Goal: Navigation & Orientation: Find specific page/section

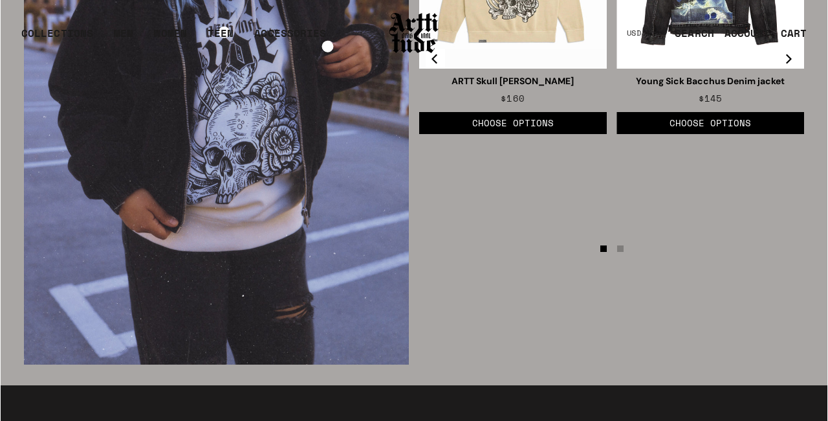
scroll to position [1802, 0]
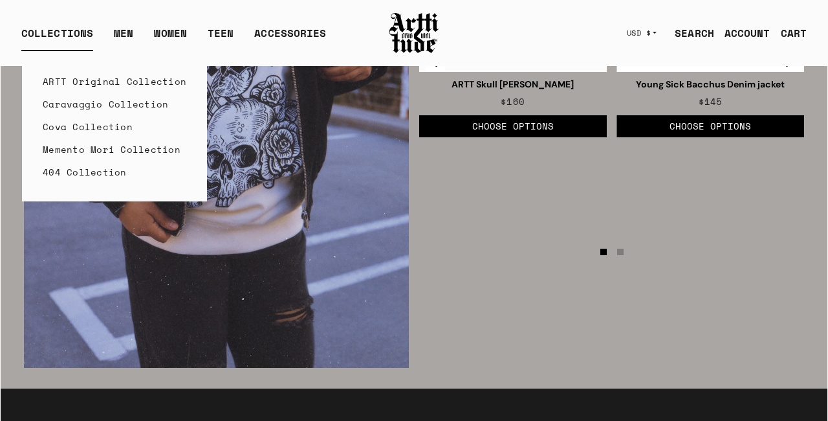
click at [63, 177] on link "404 Collection" at bounding box center [115, 171] width 144 height 23
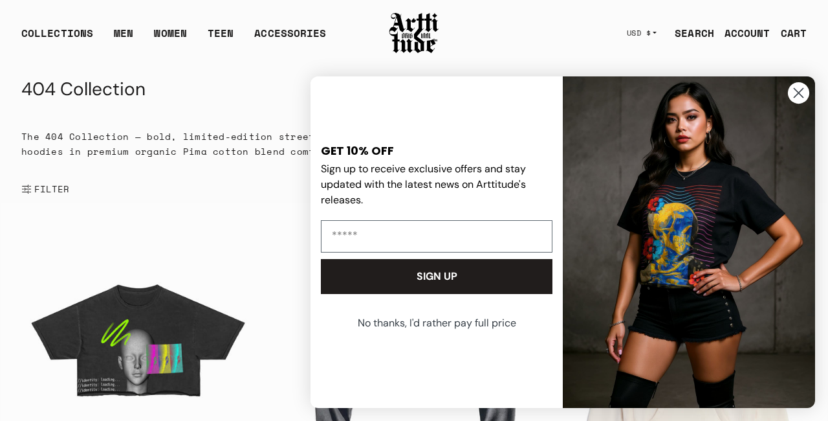
scroll to position [5, 0]
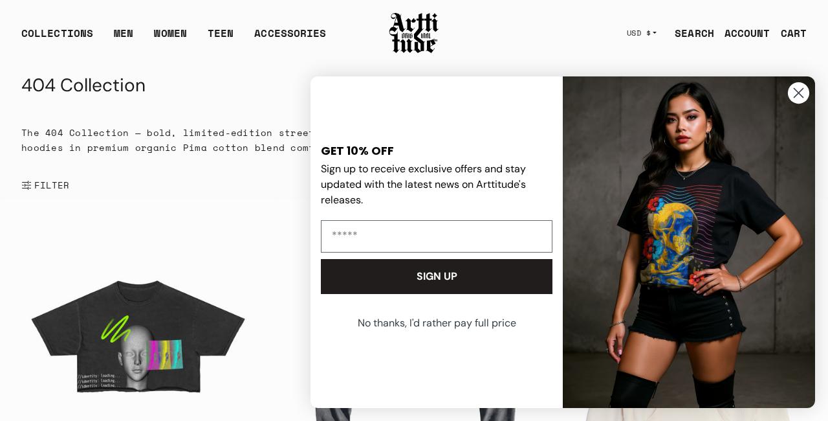
click at [801, 89] on circle "Close dialog" at bounding box center [798, 92] width 21 height 21
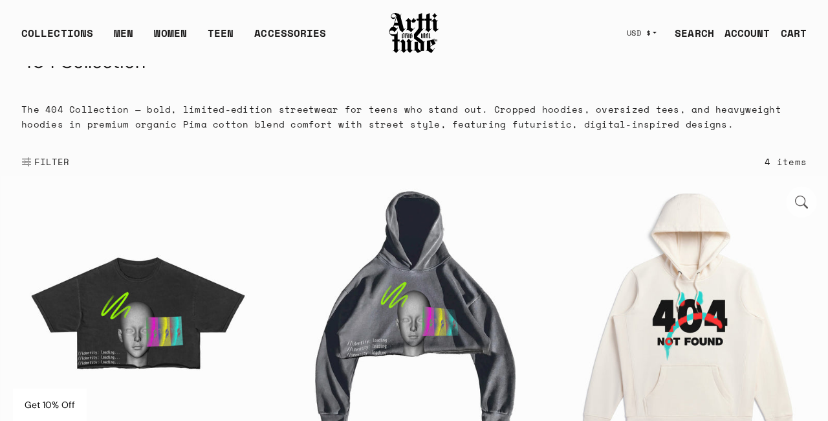
scroll to position [0, 0]
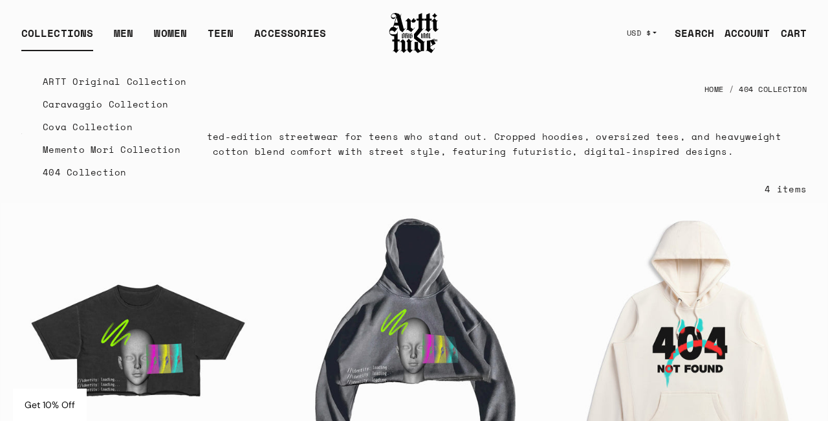
click at [90, 103] on link "Caravaggio Collection" at bounding box center [115, 104] width 144 height 23
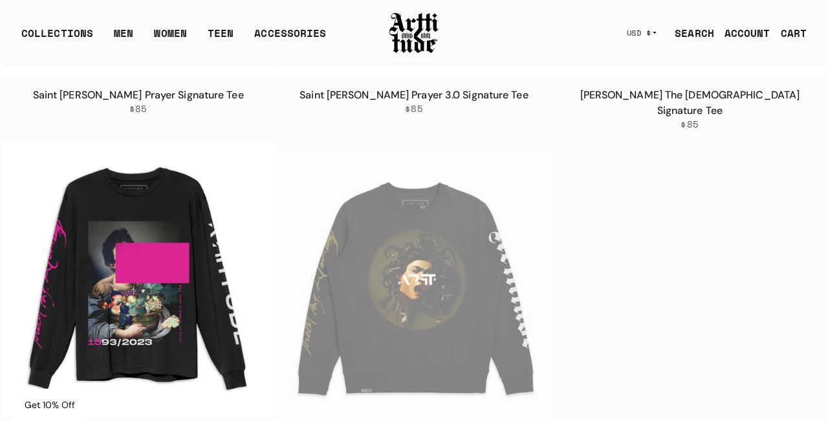
scroll to position [787, 0]
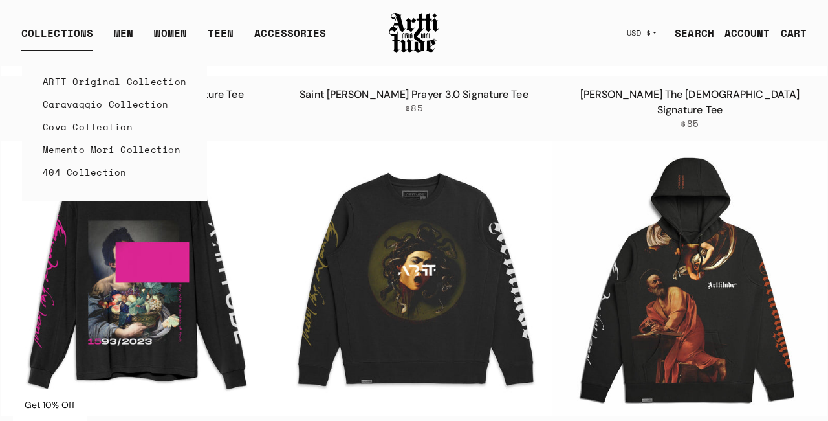
click at [68, 77] on link "ARTT Original Collection" at bounding box center [115, 81] width 144 height 23
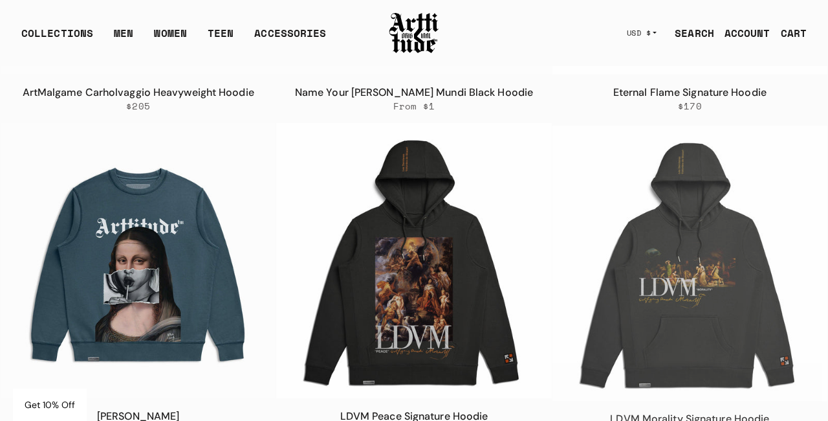
scroll to position [798, 0]
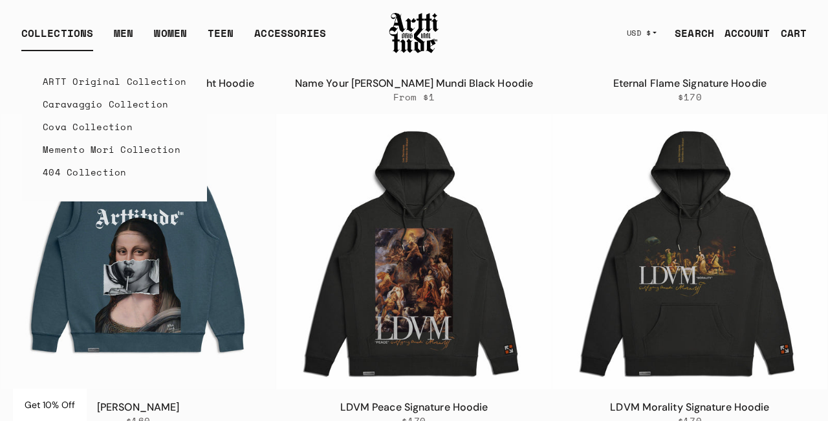
click at [61, 144] on link "Memento Mori Collection" at bounding box center [115, 149] width 144 height 23
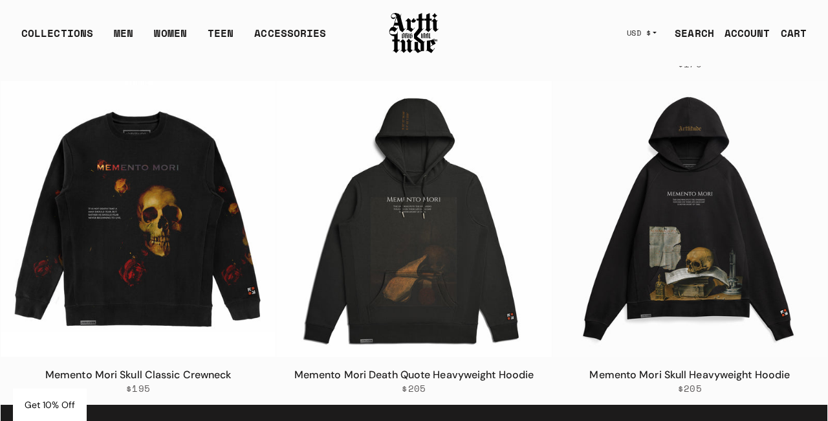
scroll to position [483, 0]
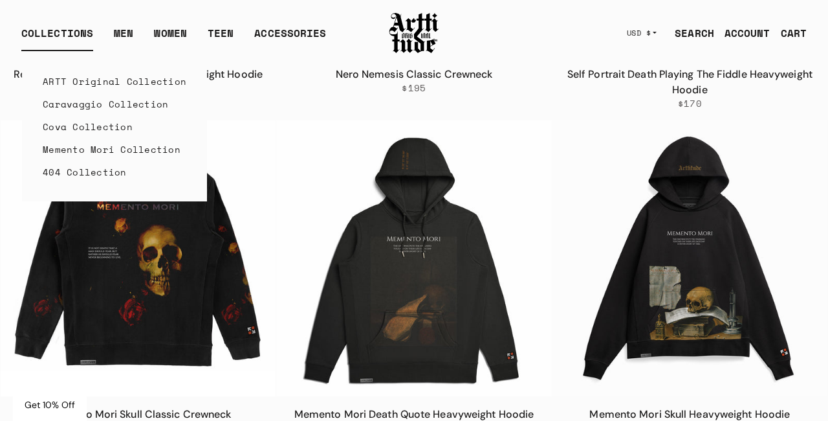
click at [85, 134] on link "Cova Collection" at bounding box center [115, 126] width 144 height 23
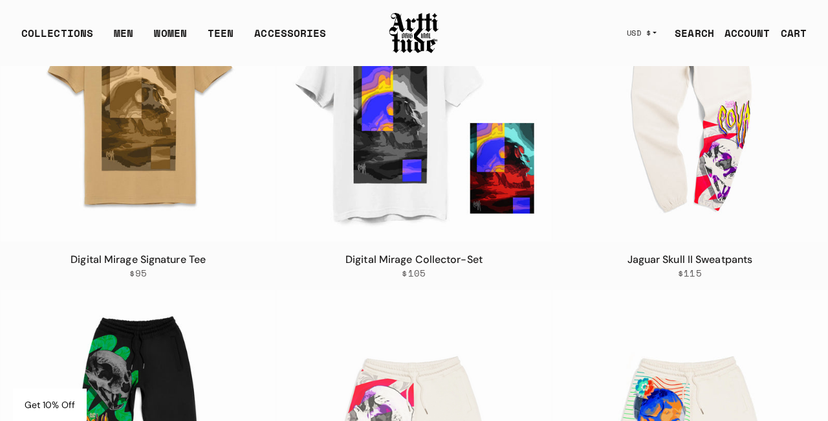
scroll to position [2229, 0]
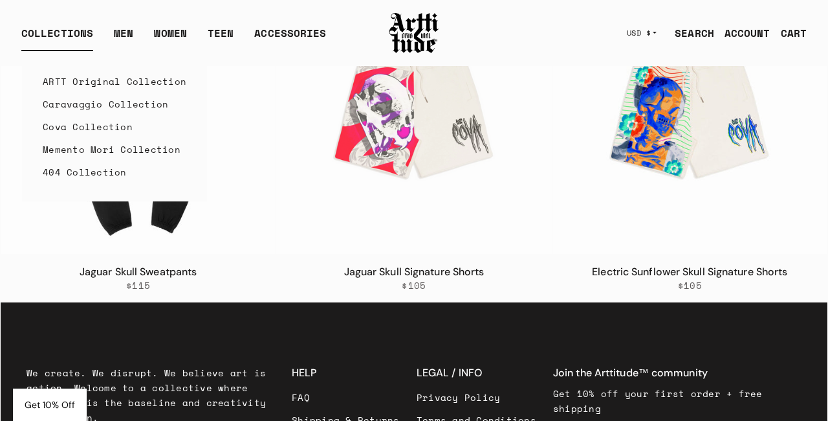
click at [90, 107] on link "Caravaggio Collection" at bounding box center [115, 104] width 144 height 23
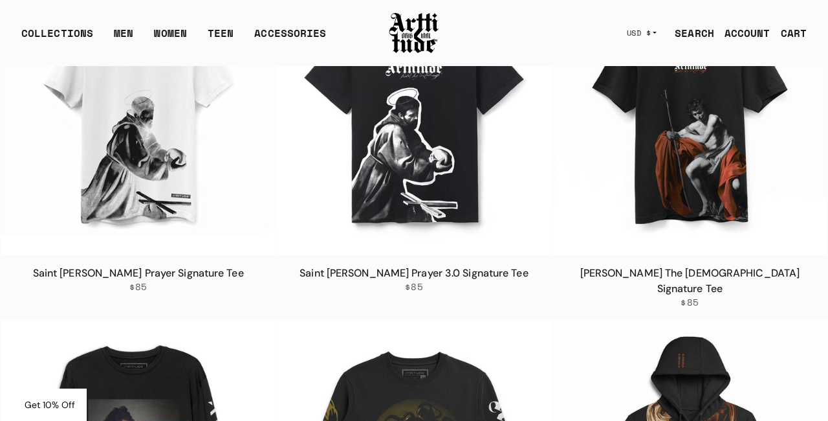
scroll to position [764, 0]
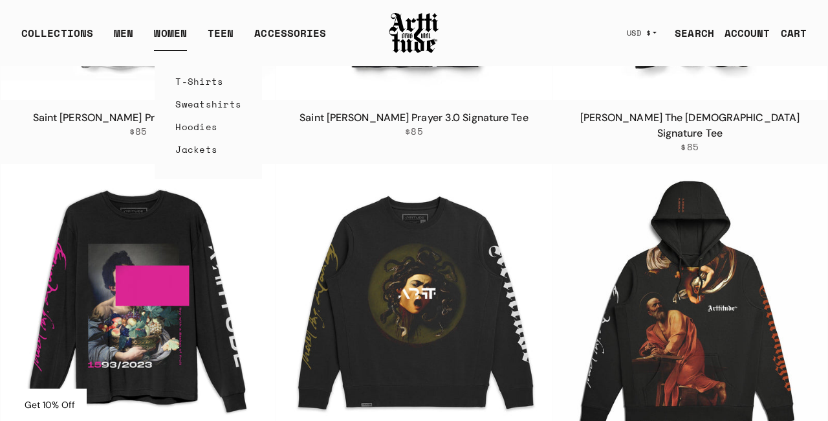
click at [161, 34] on link "WOMEN" at bounding box center [170, 38] width 33 height 26
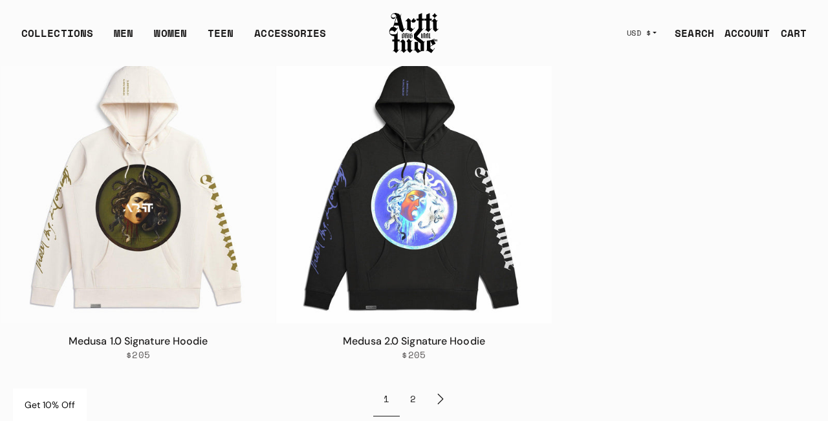
scroll to position [5595, 0]
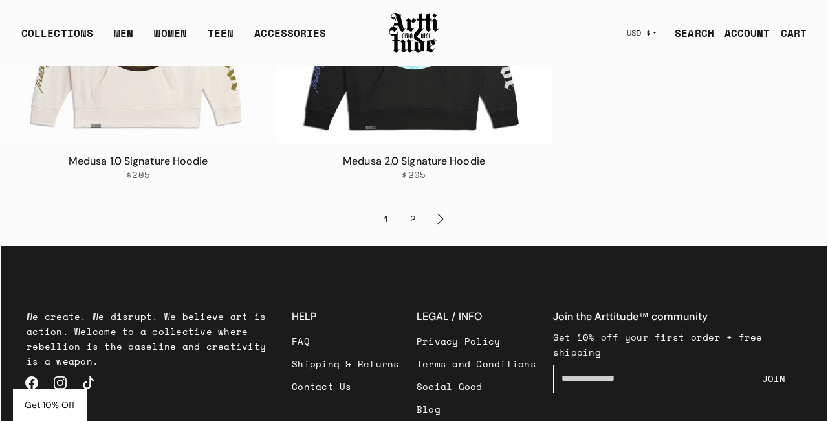
click at [454, 309] on h3 "LEGAL / INFO" at bounding box center [477, 317] width 120 height 16
click at [440, 329] on link "Privacy Policy" at bounding box center [477, 340] width 120 height 23
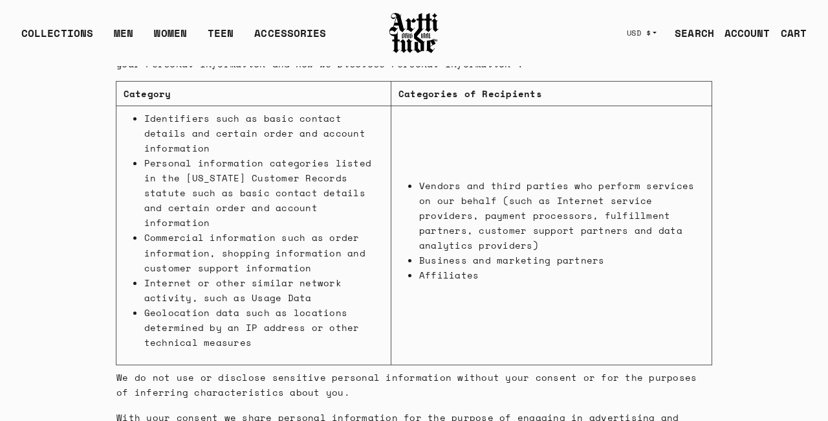
scroll to position [2322, 0]
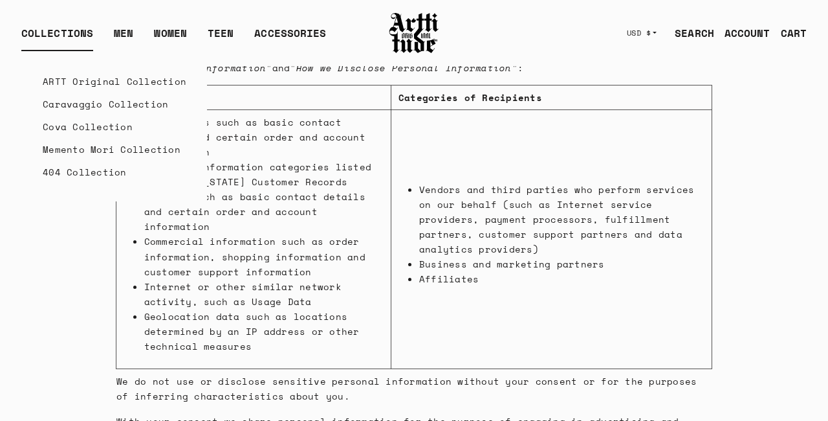
click at [77, 173] on link "404 Collection" at bounding box center [115, 171] width 144 height 23
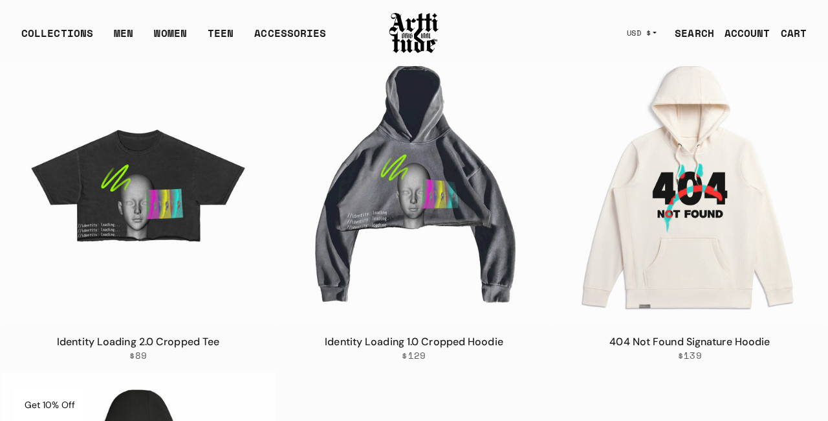
scroll to position [137, 0]
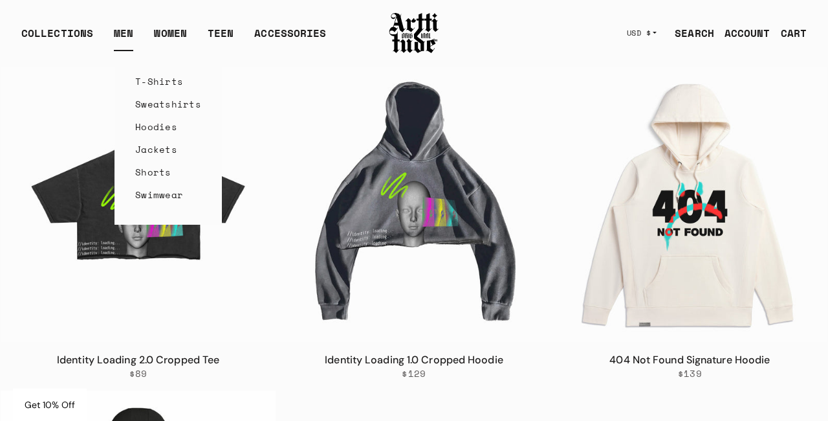
click at [149, 197] on link "Swimwear" at bounding box center [168, 194] width 66 height 23
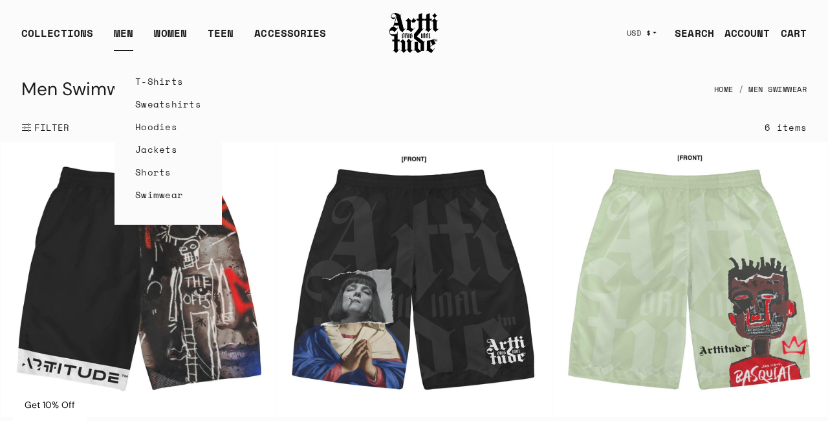
click at [148, 171] on link "Shorts" at bounding box center [168, 171] width 66 height 23
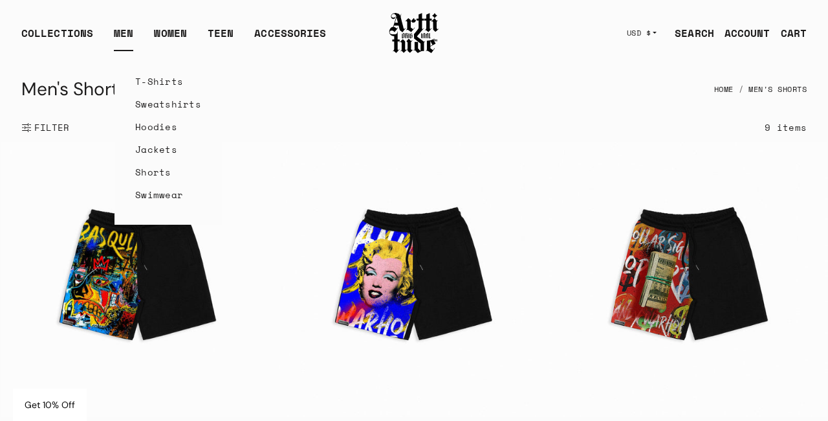
click at [148, 149] on link "Jackets" at bounding box center [168, 149] width 66 height 23
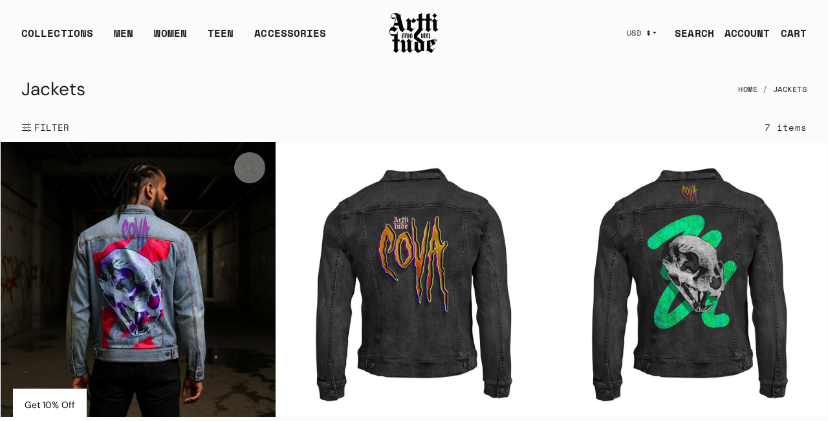
scroll to position [4, 0]
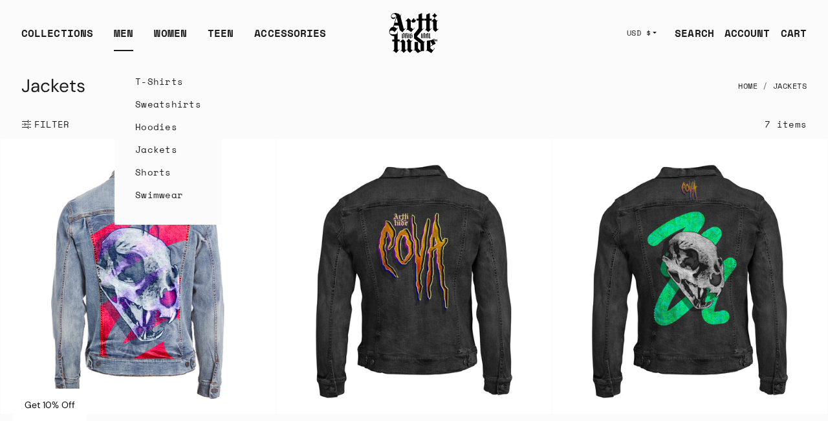
click at [151, 103] on link "Sweatshirts" at bounding box center [168, 104] width 66 height 23
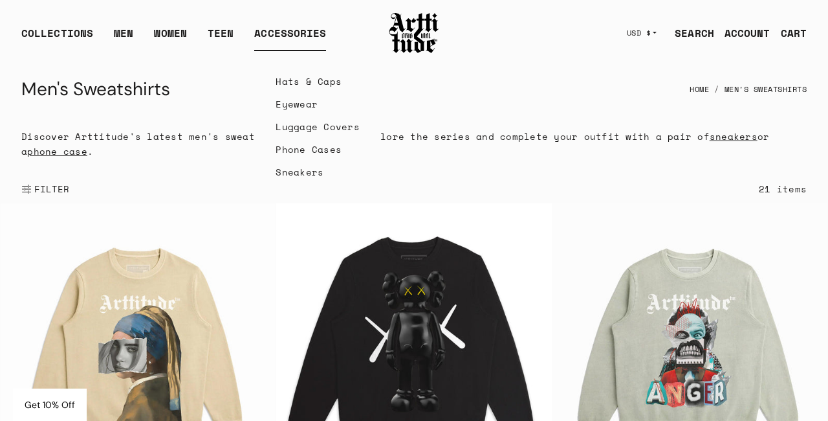
click at [283, 32] on div "ACCESSORIES" at bounding box center [290, 38] width 72 height 26
click at [285, 85] on link "Hats & Caps" at bounding box center [318, 81] width 84 height 23
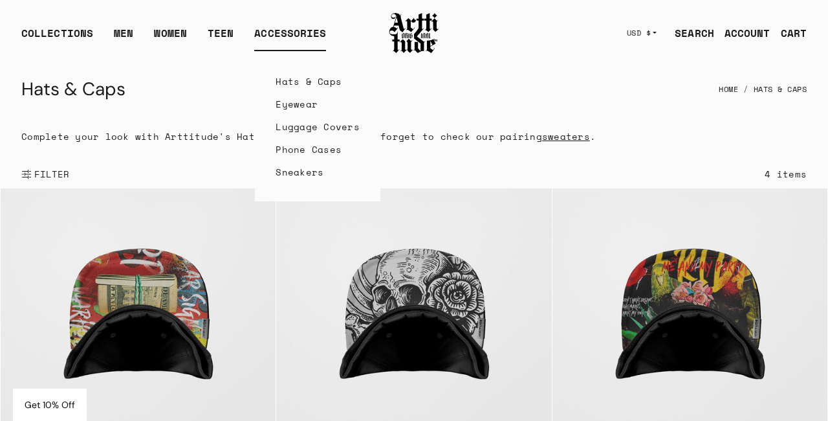
click at [281, 104] on link "Eyewear" at bounding box center [318, 104] width 84 height 23
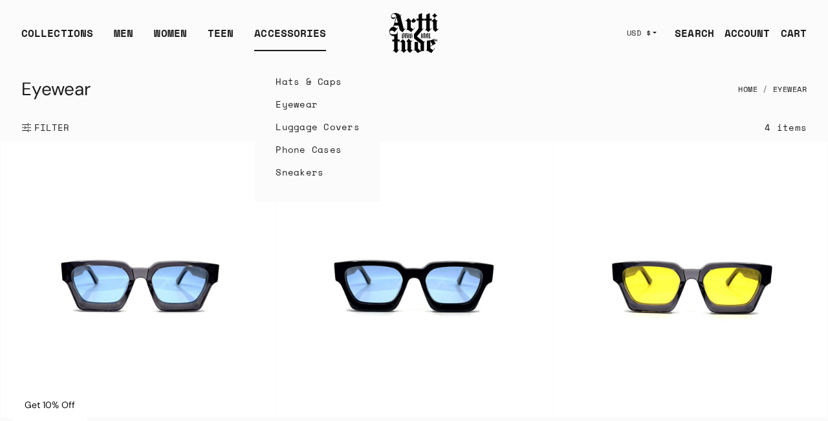
click at [291, 124] on link "Luggage Covers" at bounding box center [318, 126] width 84 height 23
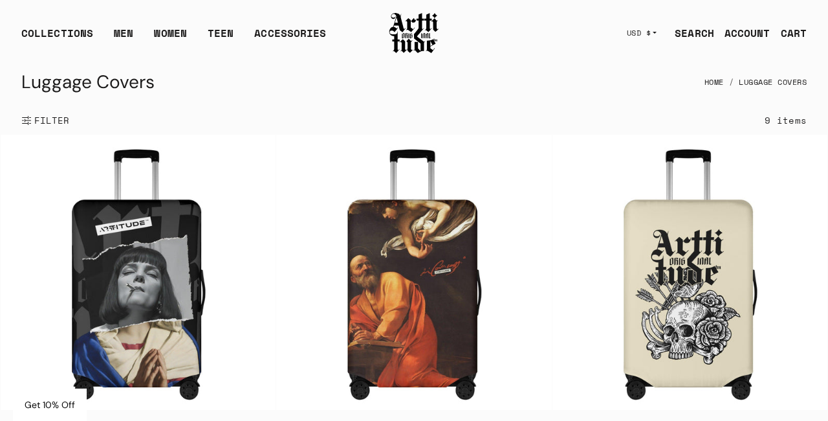
scroll to position [3, 0]
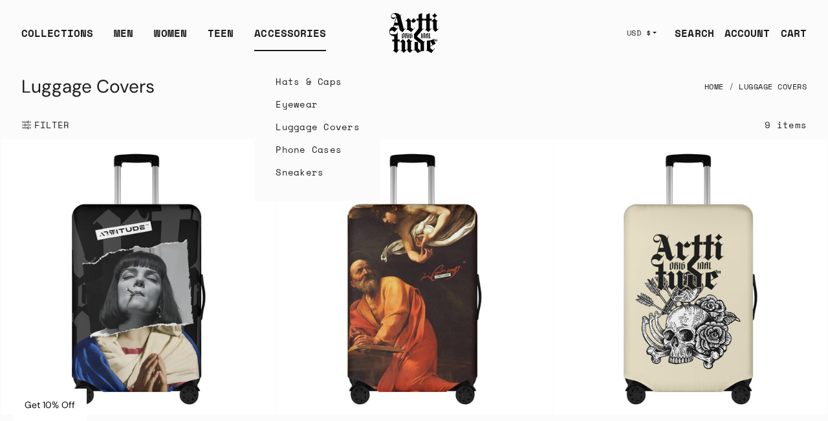
click at [294, 171] on link "Sneakers" at bounding box center [318, 171] width 84 height 23
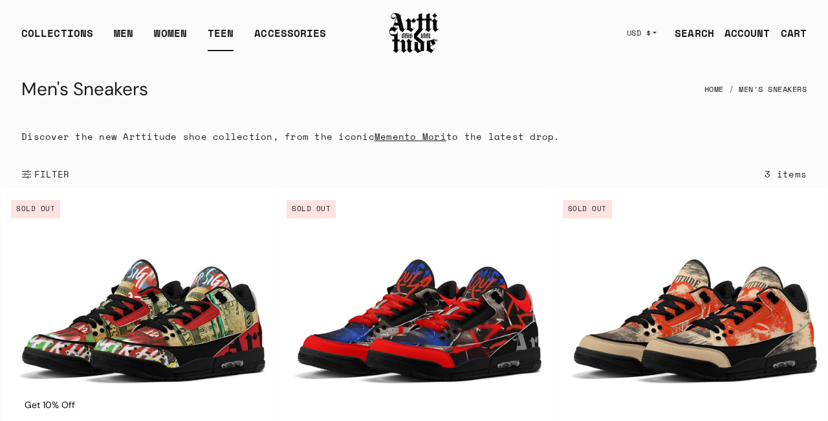
click at [212, 38] on link "TEEN" at bounding box center [221, 38] width 26 height 26
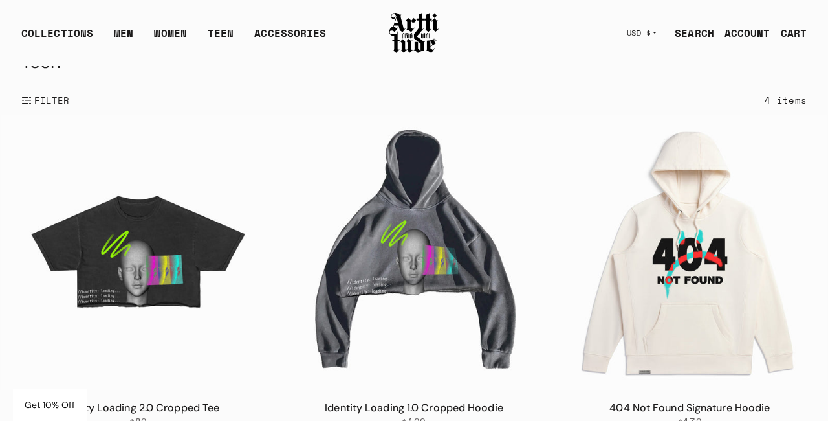
scroll to position [13, 0]
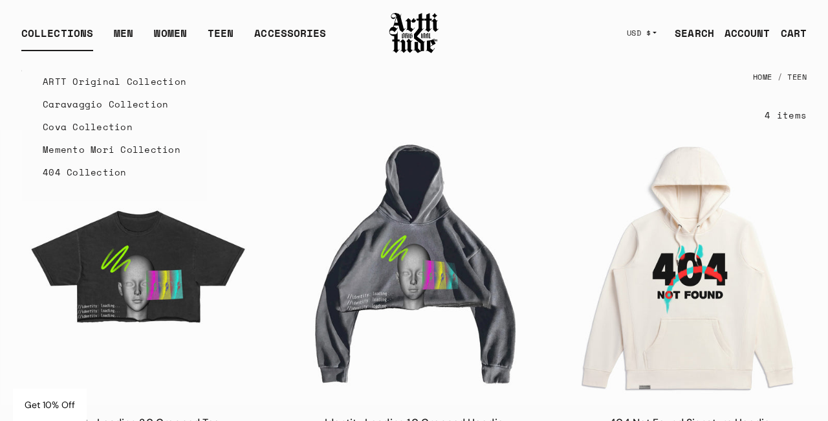
click at [69, 79] on link "ARTT Original Collection" at bounding box center [115, 81] width 144 height 23
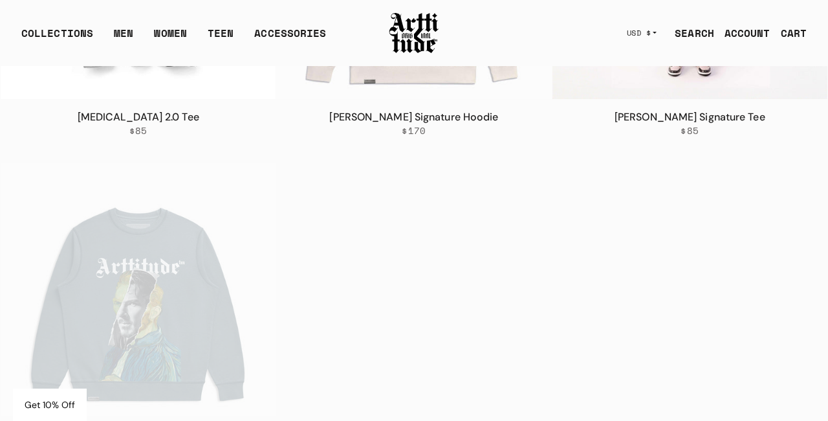
scroll to position [2830, 0]
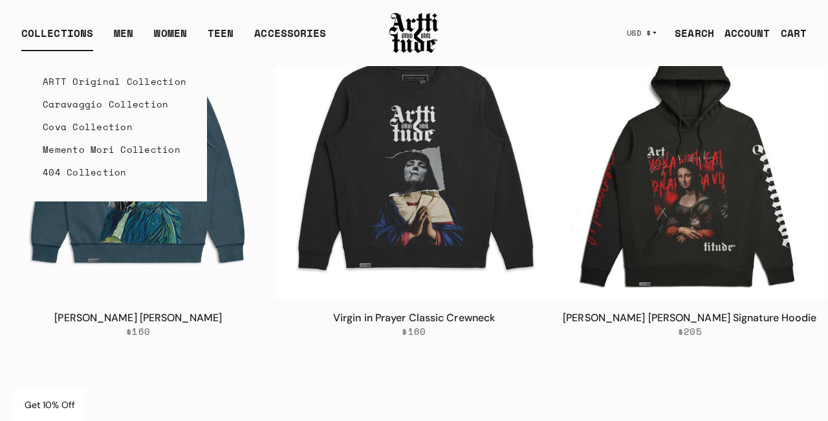
click at [71, 105] on link "Caravaggio Collection" at bounding box center [115, 104] width 144 height 23
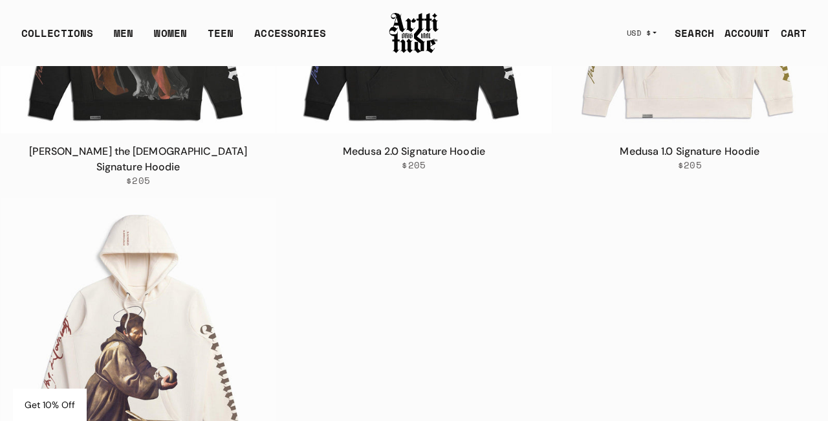
scroll to position [2181, 0]
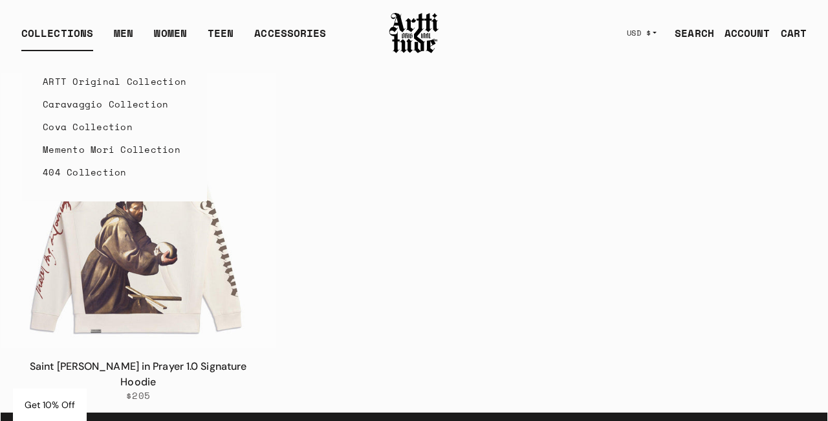
click at [82, 126] on link "Cova Collection" at bounding box center [115, 126] width 144 height 23
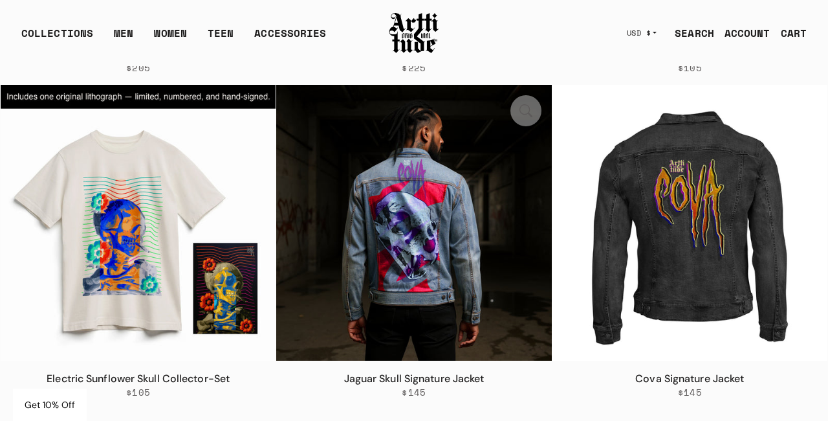
scroll to position [503, 0]
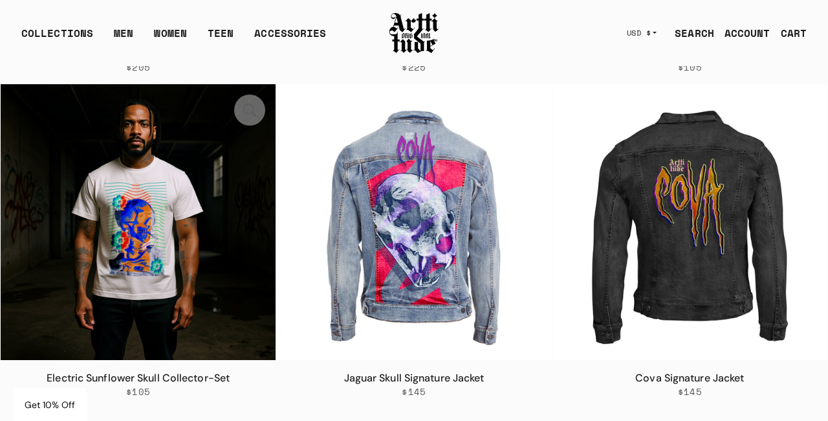
click at [118, 221] on img at bounding box center [138, 221] width 275 height 275
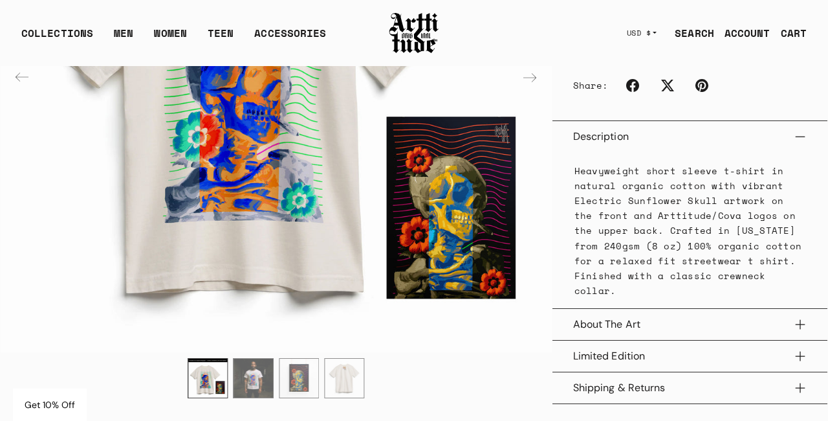
scroll to position [521, 0]
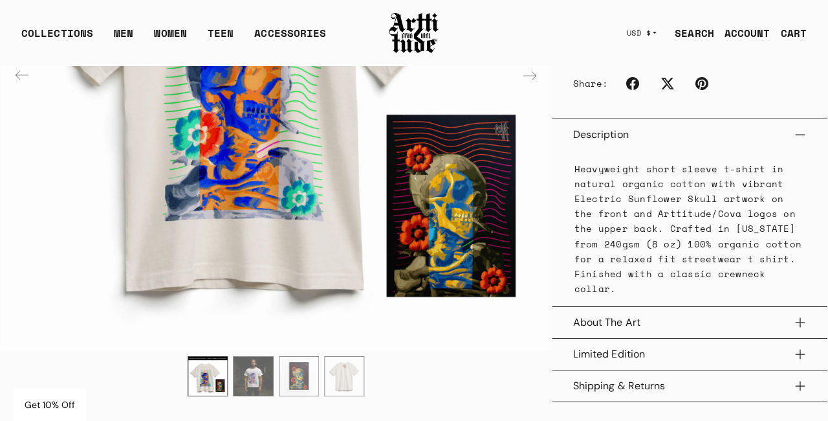
click at [600, 348] on button "Limited Edition" at bounding box center [690, 353] width 234 height 31
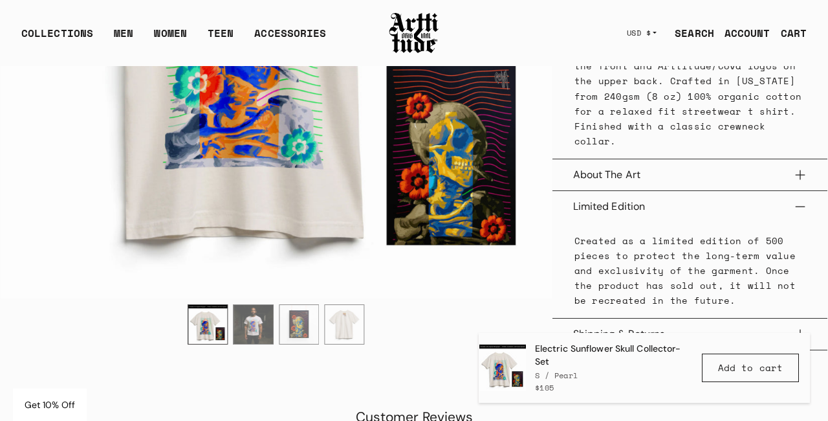
scroll to position [669, 0]
click at [628, 174] on button "About The Art" at bounding box center [690, 174] width 234 height 31
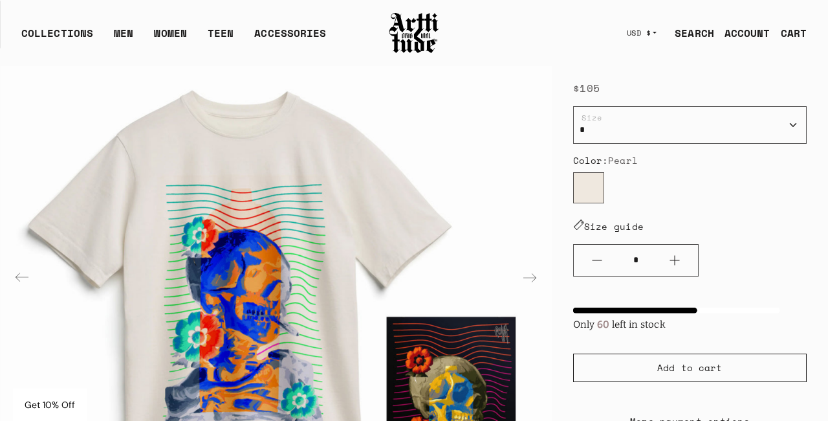
scroll to position [0, 0]
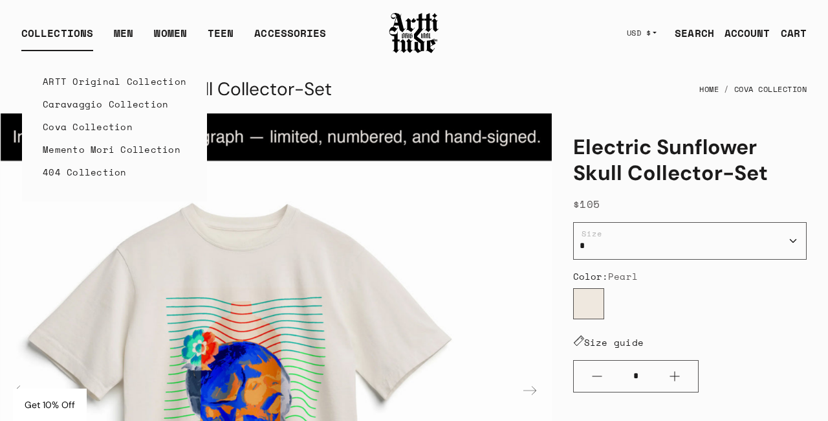
click at [60, 147] on link "Memento Mori Collection" at bounding box center [115, 149] width 144 height 23
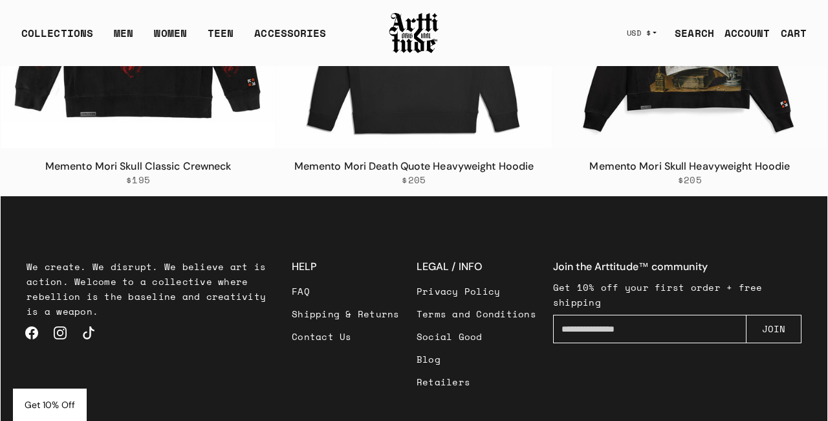
scroll to position [762, 0]
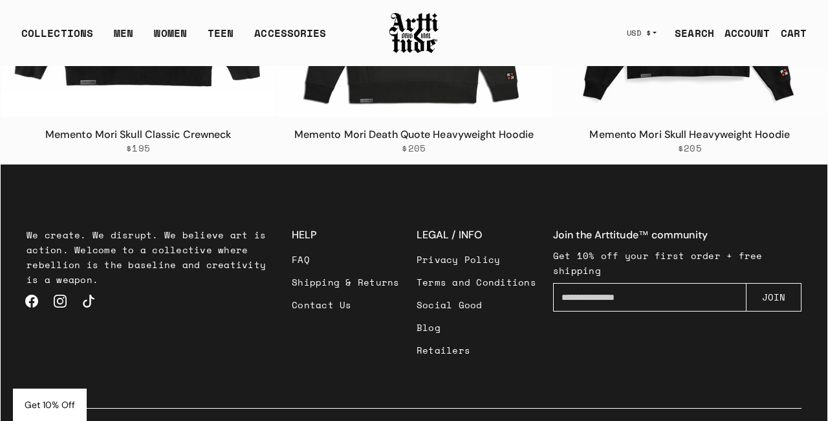
click at [468, 308] on link "Social Good" at bounding box center [477, 304] width 120 height 23
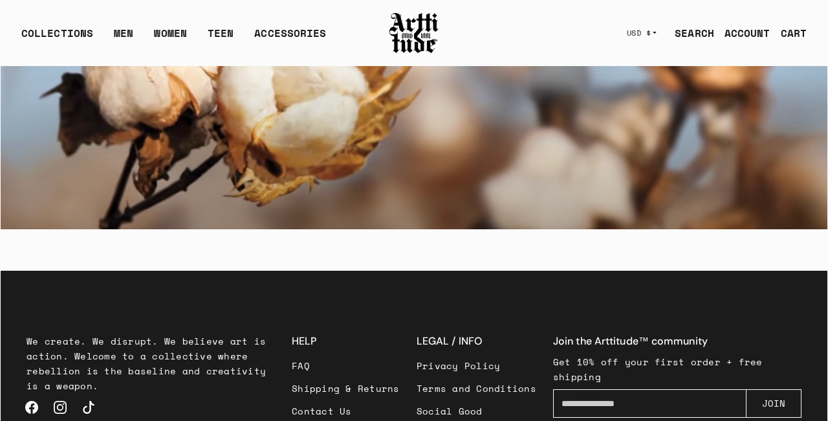
scroll to position [1169, 0]
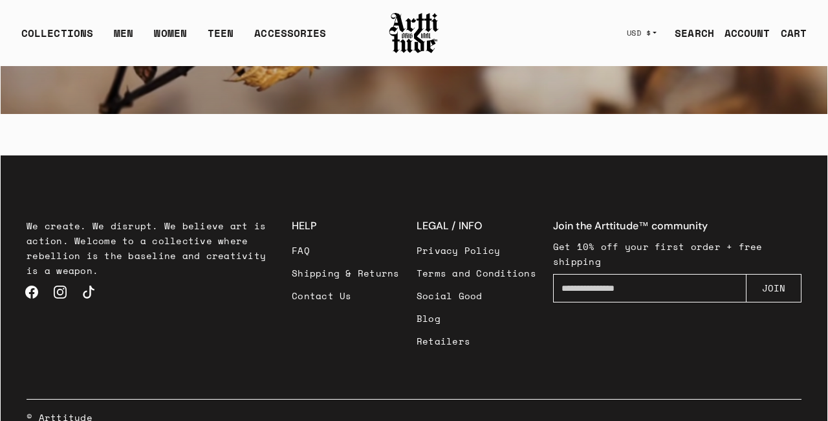
click at [433, 307] on link "Blog" at bounding box center [477, 318] width 120 height 23
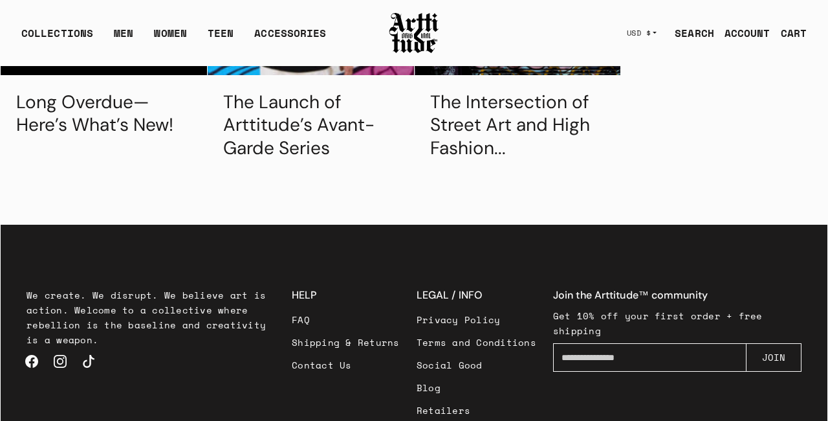
scroll to position [645, 0]
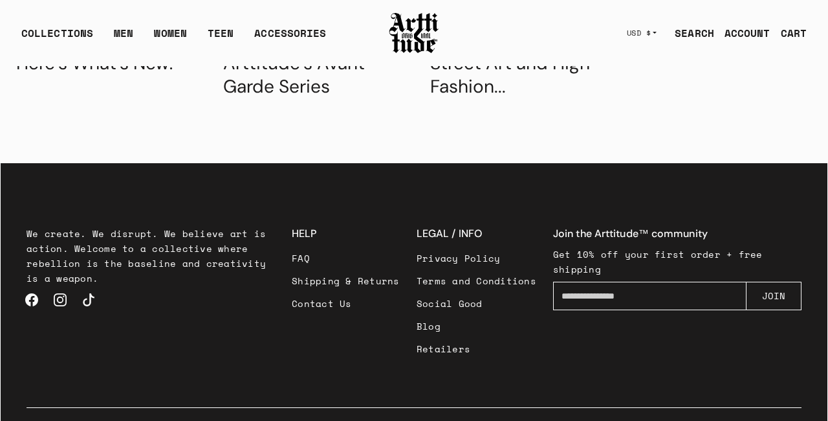
click at [307, 292] on div "HELP FAQ Shipping & Returns Contact Us" at bounding box center [346, 293] width 108 height 134
click at [307, 292] on link "Contact Us" at bounding box center [346, 303] width 108 height 23
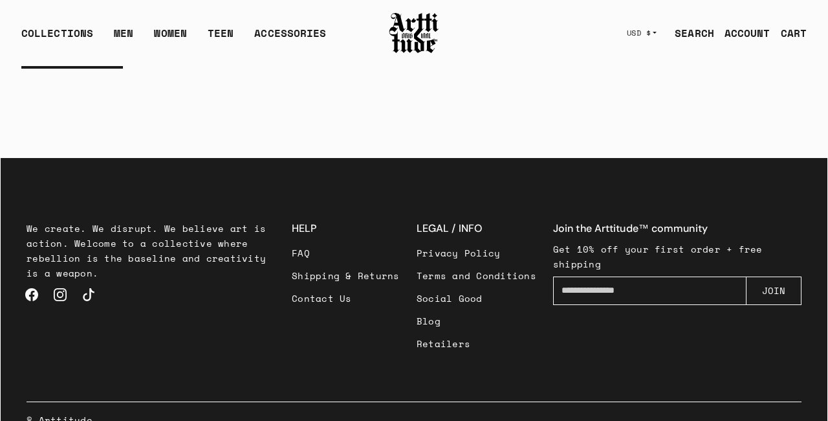
scroll to position [452, 0]
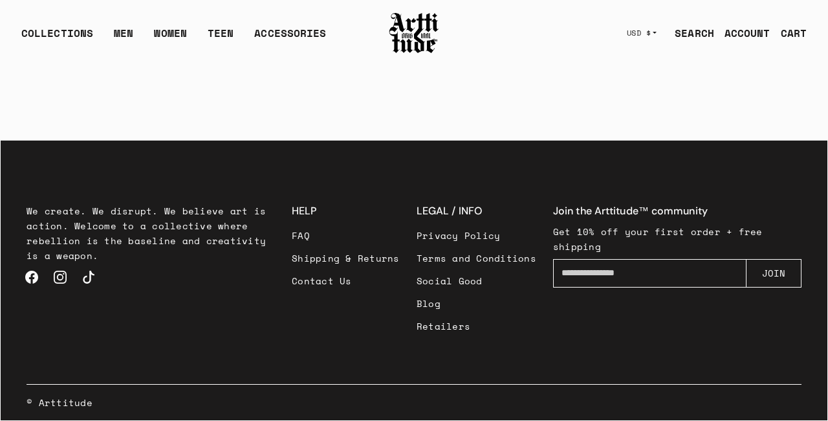
click at [306, 228] on link "FAQ" at bounding box center [346, 235] width 108 height 23
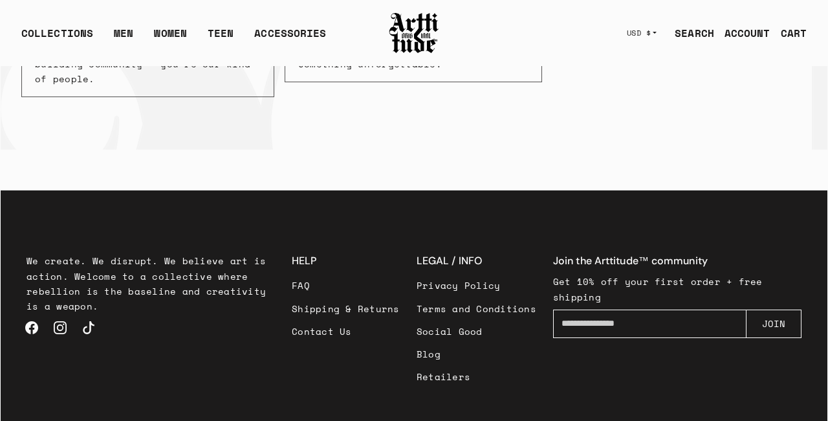
scroll to position [575, 0]
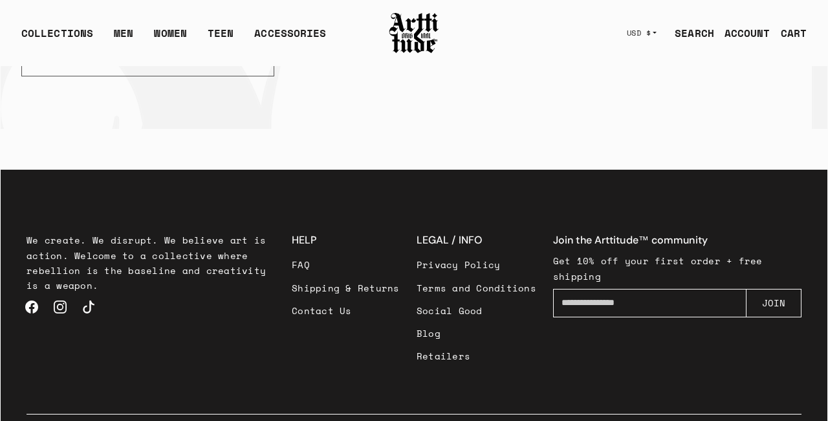
click at [312, 276] on link "Shipping & Returns" at bounding box center [346, 287] width 108 height 23
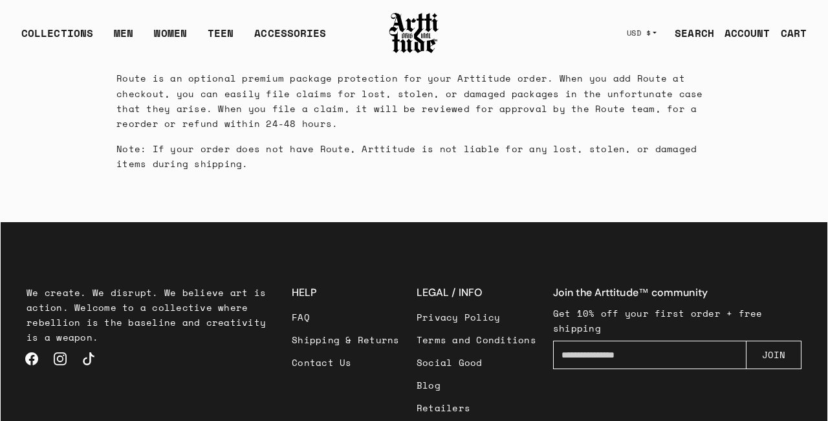
scroll to position [2269, 0]
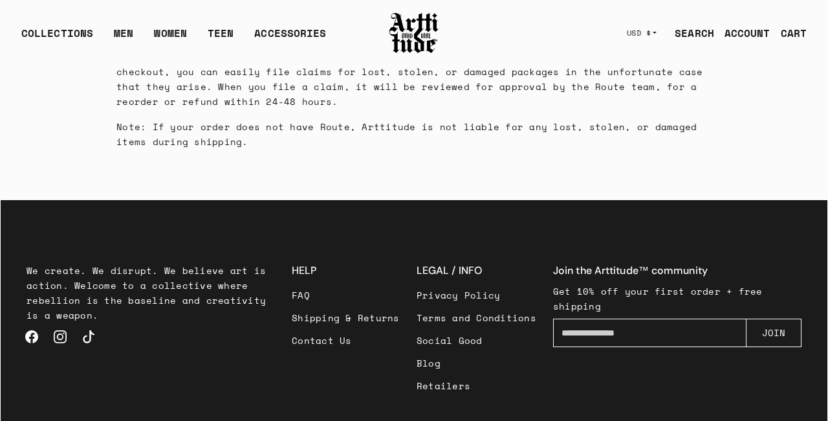
click at [455, 263] on h3 "LEGAL / INFO" at bounding box center [477, 271] width 120 height 16
click at [440, 374] on link "Retailers" at bounding box center [477, 385] width 120 height 23
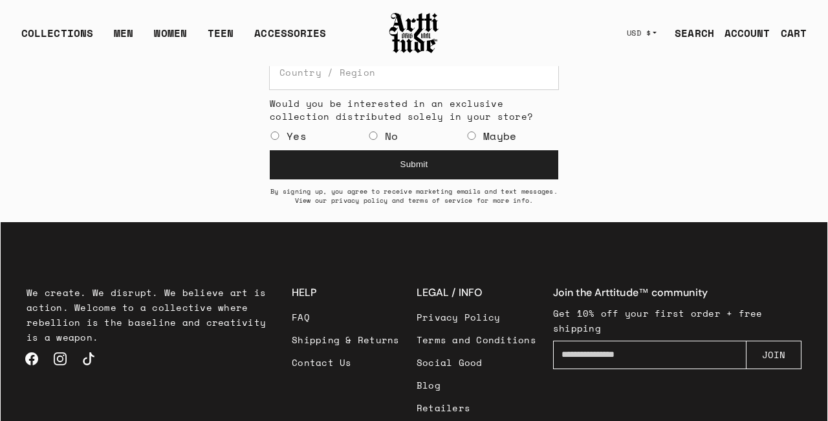
scroll to position [751, 0]
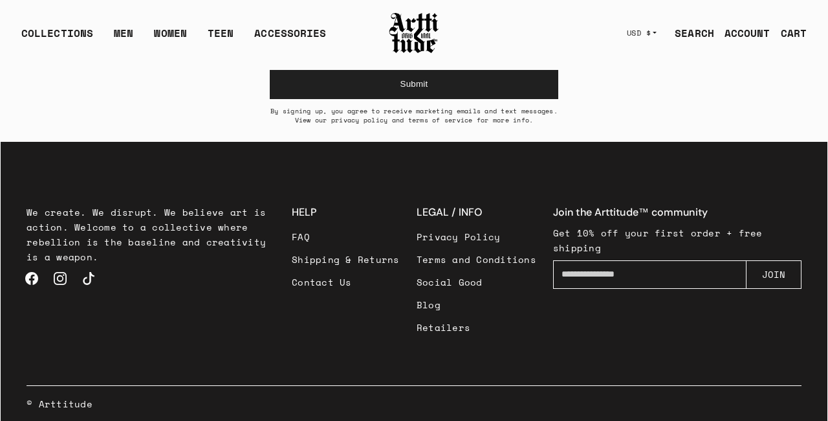
click at [57, 279] on link "Instagram" at bounding box center [60, 278] width 28 height 28
click at [87, 281] on link "TikTok" at bounding box center [88, 278] width 28 height 28
click at [476, 311] on link "Blog" at bounding box center [477, 304] width 120 height 23
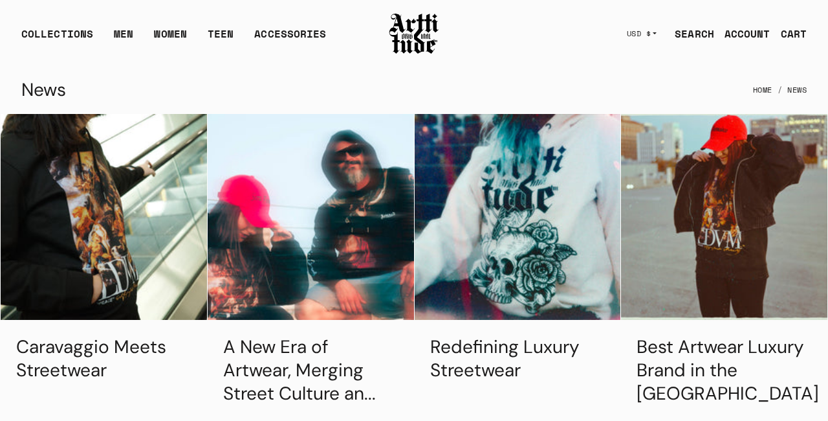
scroll to position [645, 0]
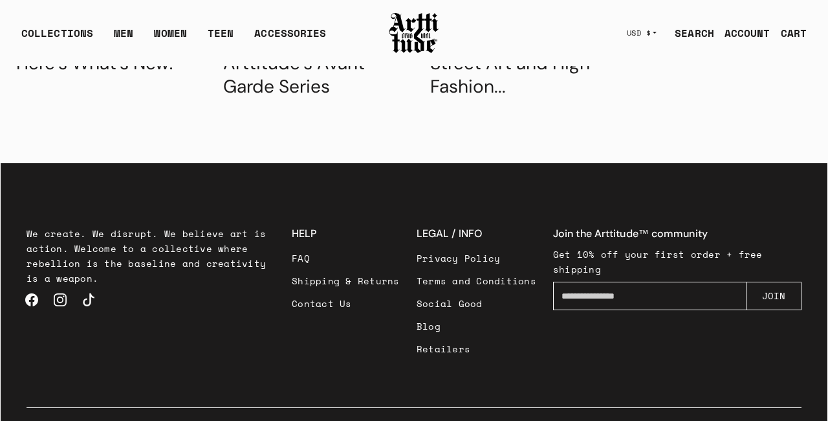
click at [443, 247] on link "Privacy Policy" at bounding box center [477, 258] width 120 height 23
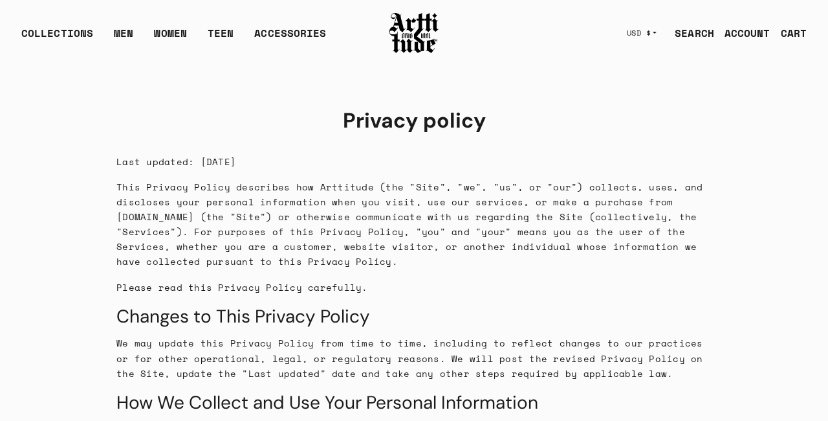
click at [653, 34] on button "USD $" at bounding box center [642, 33] width 46 height 28
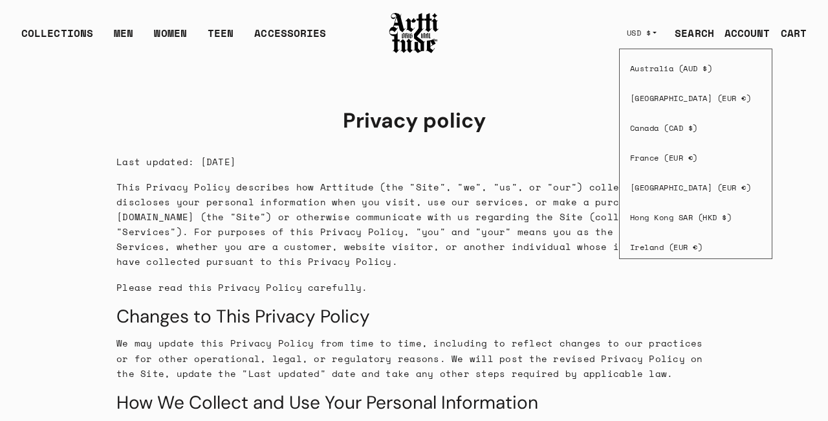
click at [653, 32] on button "USD $" at bounding box center [642, 33] width 46 height 28
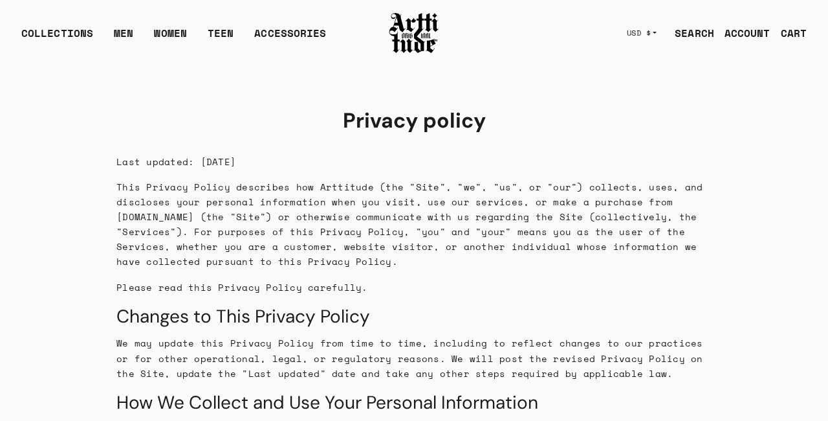
click at [653, 32] on button "USD $" at bounding box center [642, 33] width 46 height 28
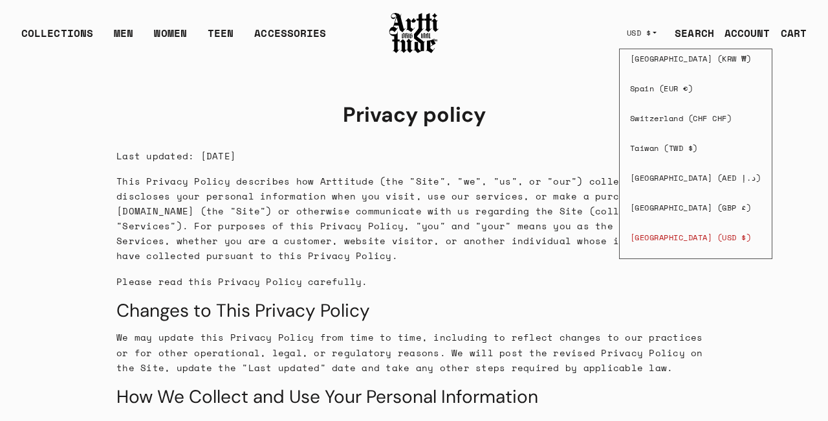
scroll to position [12, 0]
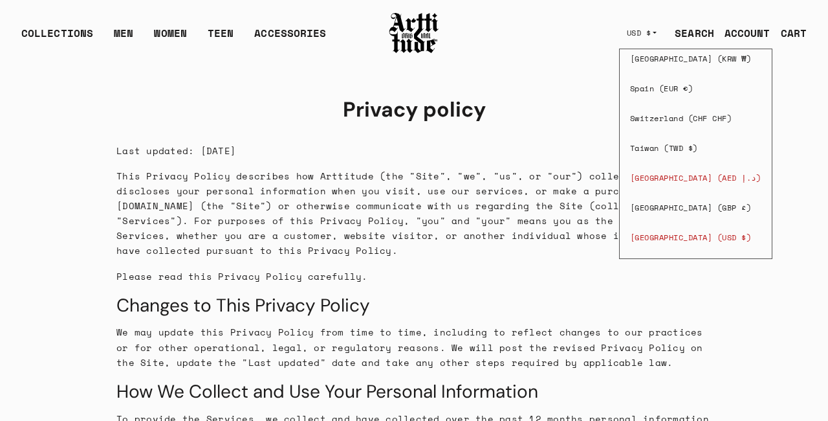
click at [727, 179] on span "[GEOGRAPHIC_DATA] (AED د.إ)" at bounding box center [695, 178] width 131 height 10
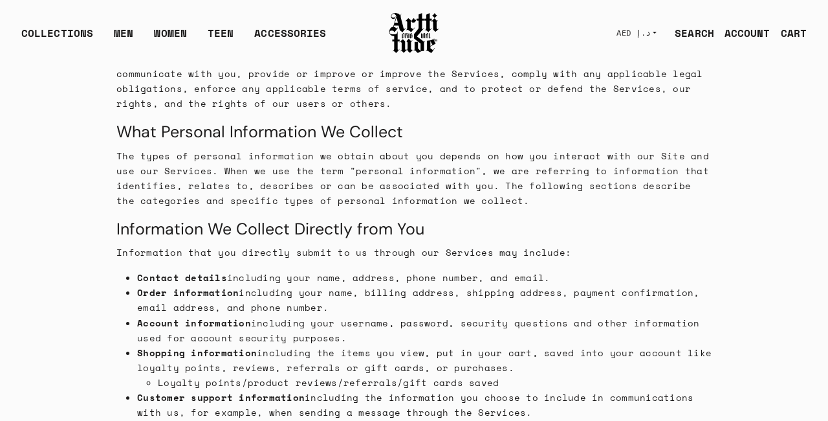
scroll to position [349, 0]
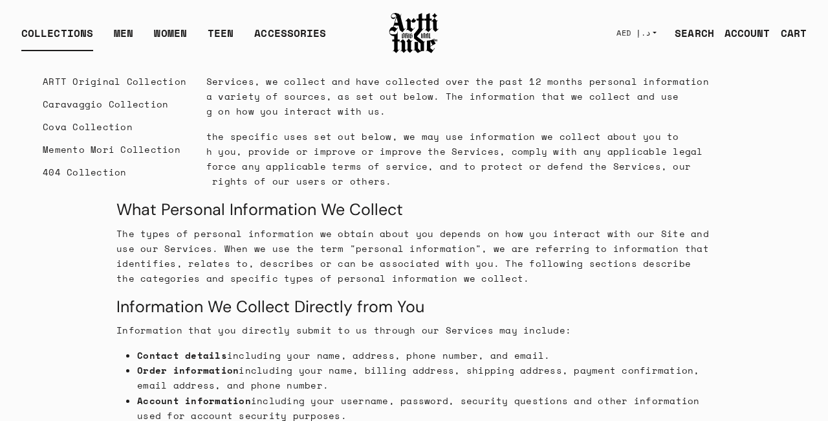
click at [82, 32] on div "COLLECTIONS" at bounding box center [57, 38] width 72 height 26
click at [88, 153] on link "Memento Mori Collection" at bounding box center [115, 149] width 144 height 23
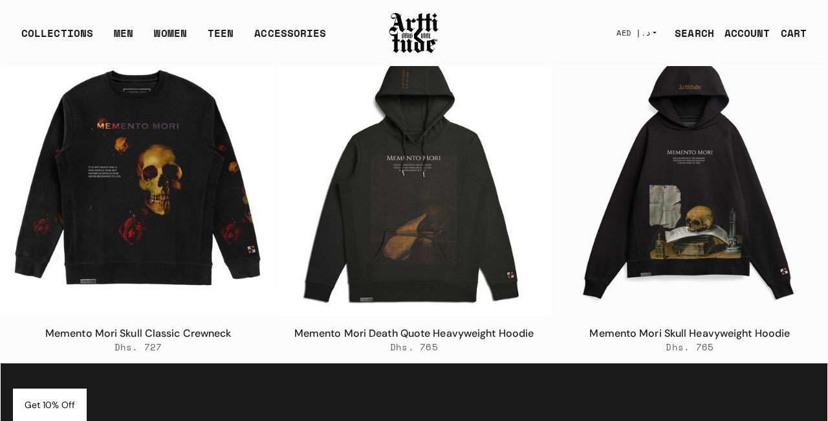
scroll to position [763, 0]
